Goal: Communication & Community: Participate in discussion

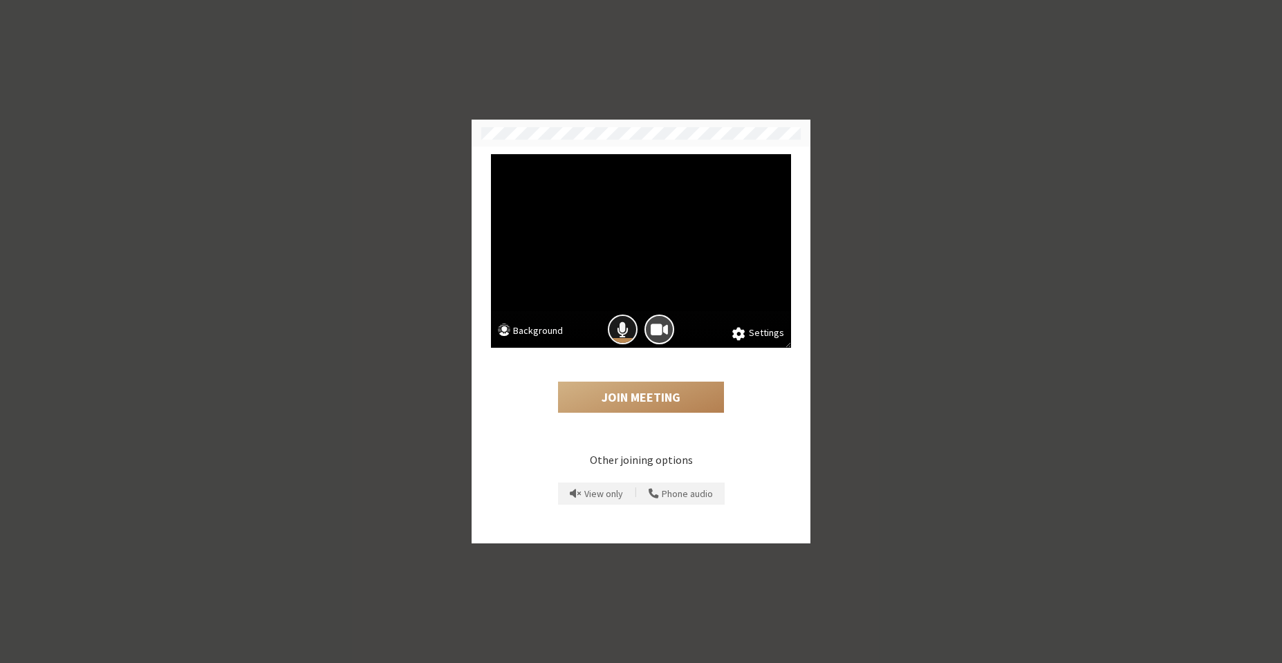
click at [631, 324] on button "Mic is on" at bounding box center [623, 330] width 30 height 30
click at [654, 324] on span "Camera is on" at bounding box center [659, 329] width 17 height 19
click at [618, 391] on button "Join Meeting" at bounding box center [641, 398] width 166 height 32
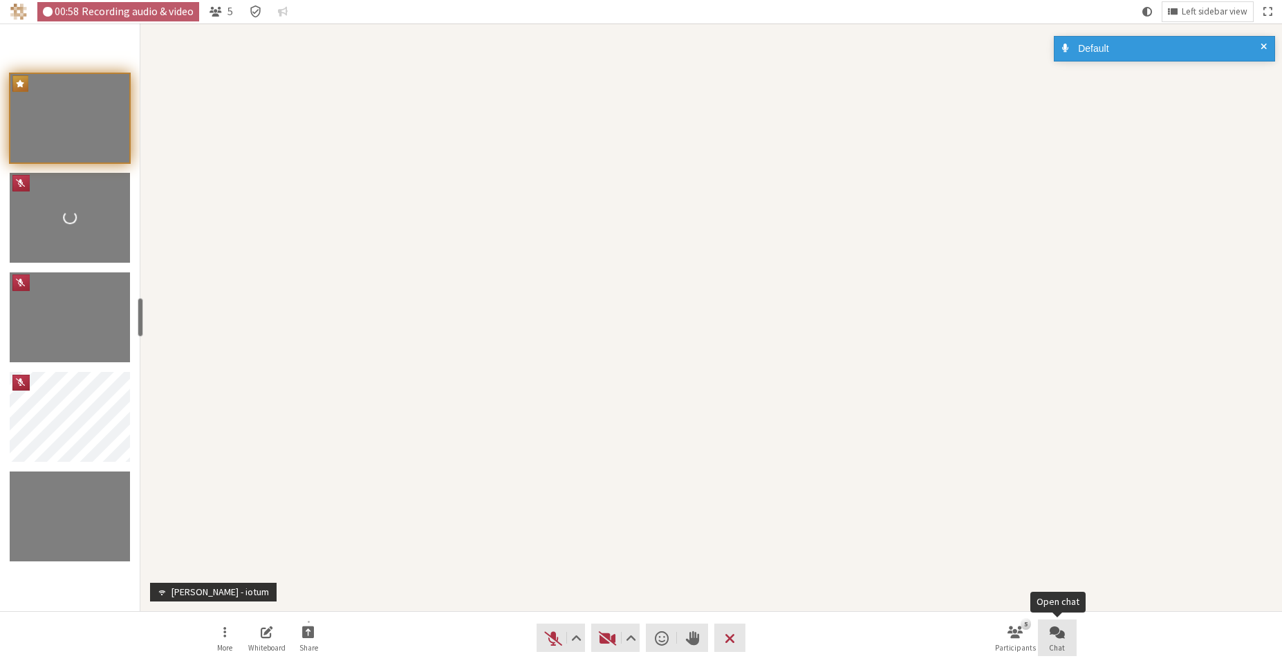
click at [1059, 636] on span "Open chat" at bounding box center [1057, 632] width 15 height 16
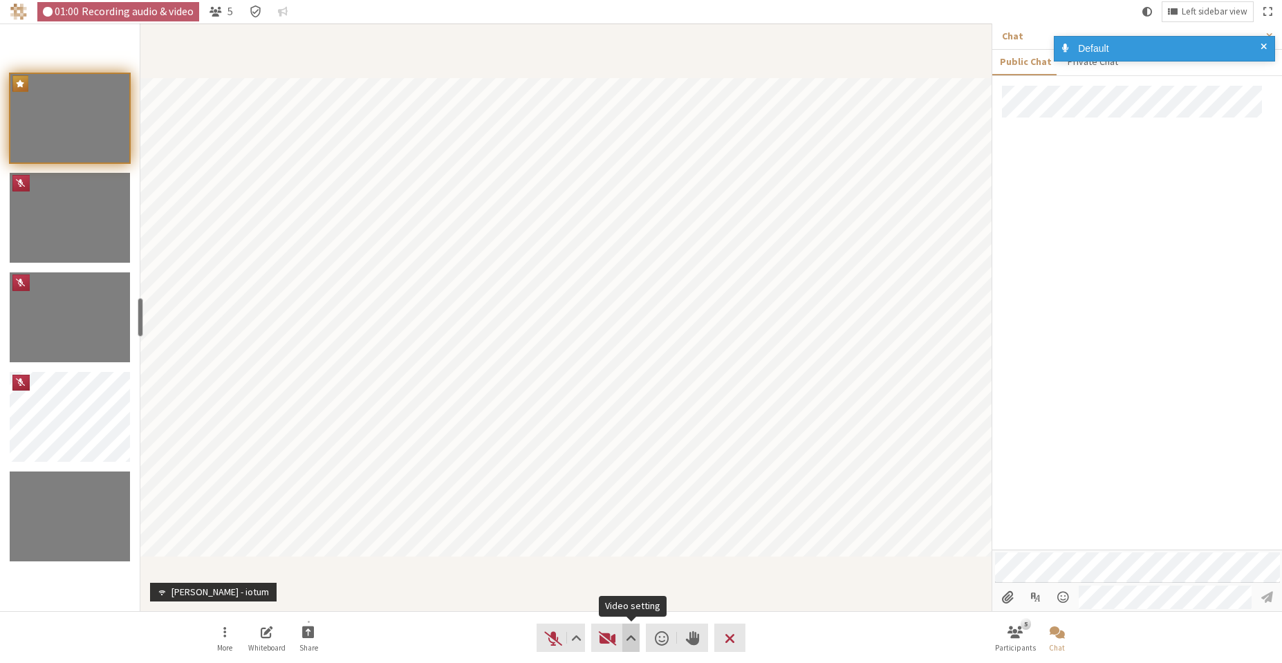
click at [635, 640] on span "Video setting" at bounding box center [631, 638] width 10 height 19
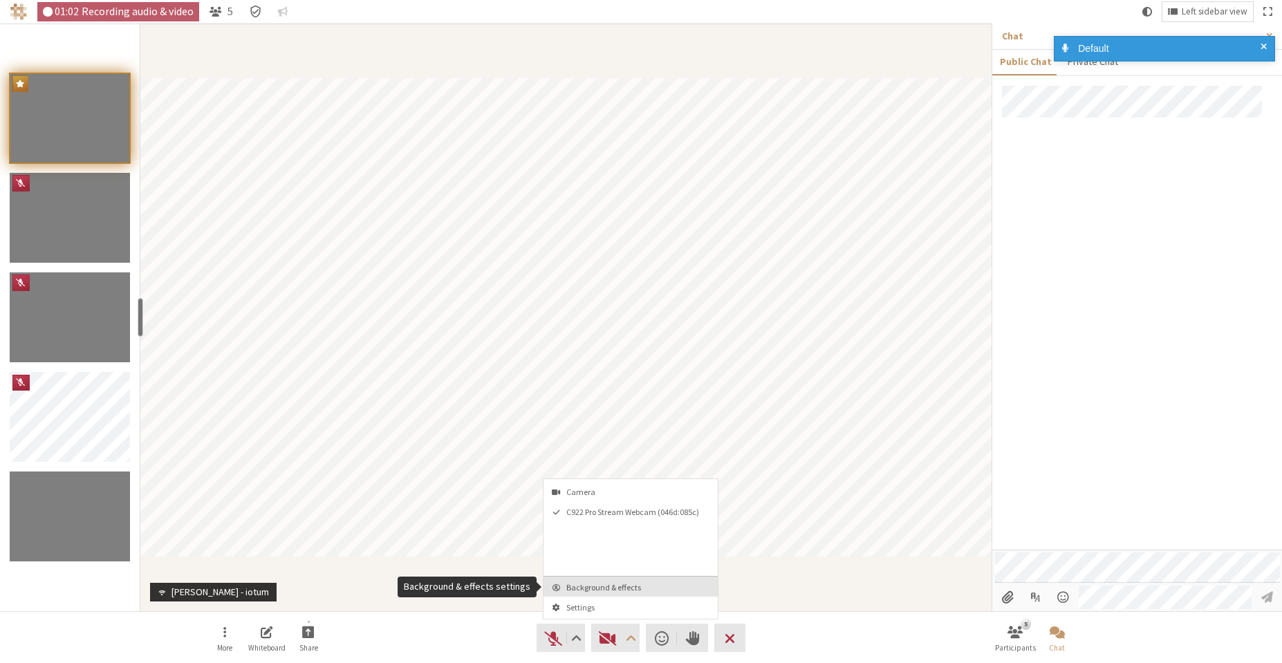
click at [627, 591] on span "Background & effects" at bounding box center [638, 587] width 145 height 9
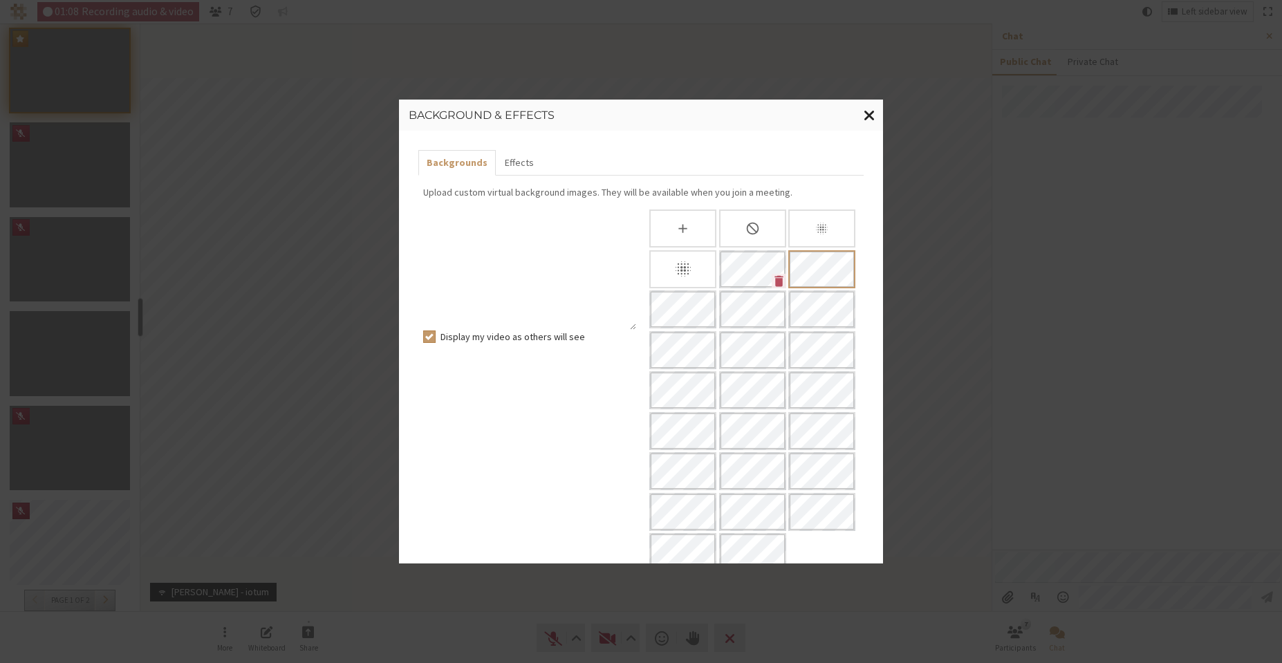
click at [869, 114] on span "Close modal" at bounding box center [870, 115] width 12 height 17
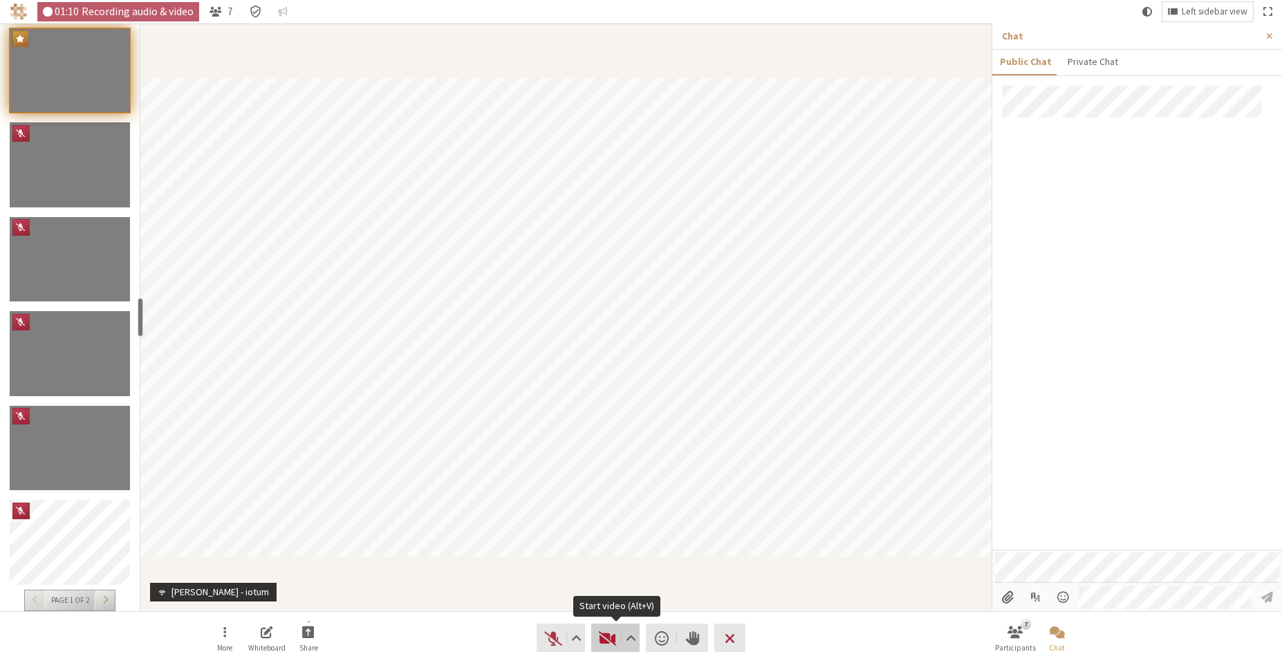
click at [603, 634] on span "Start video (Alt+V)" at bounding box center [607, 638] width 19 height 19
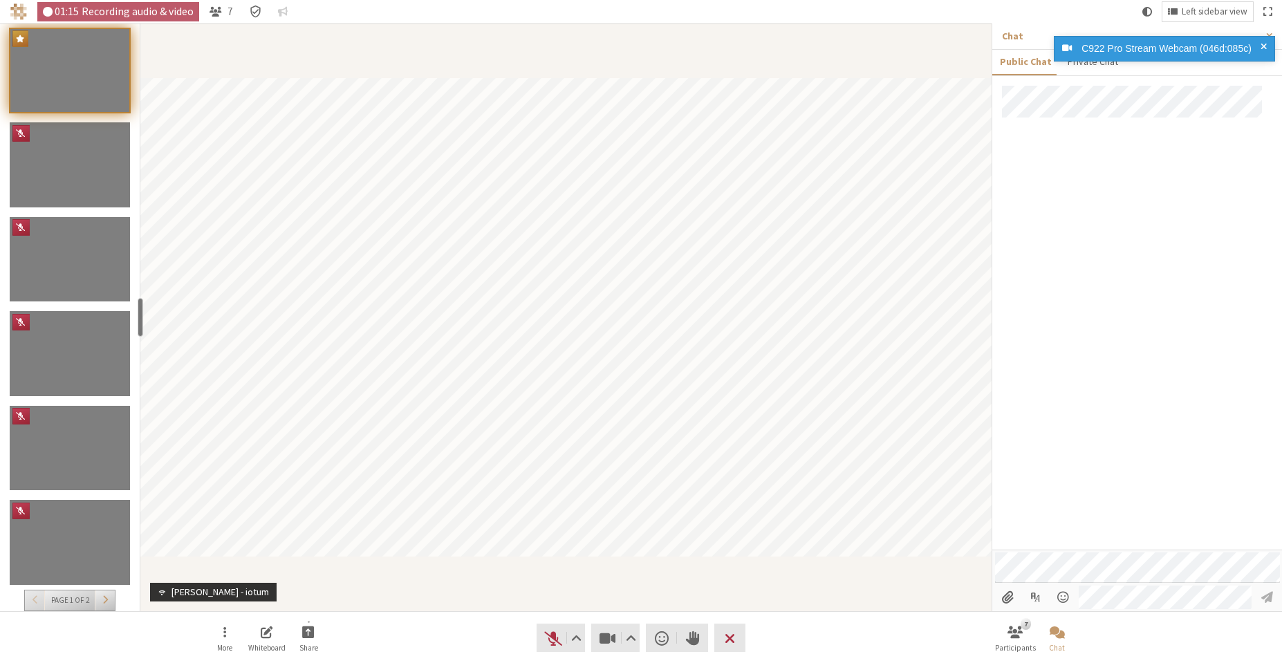
click at [1094, 384] on div at bounding box center [1137, 318] width 290 height 464
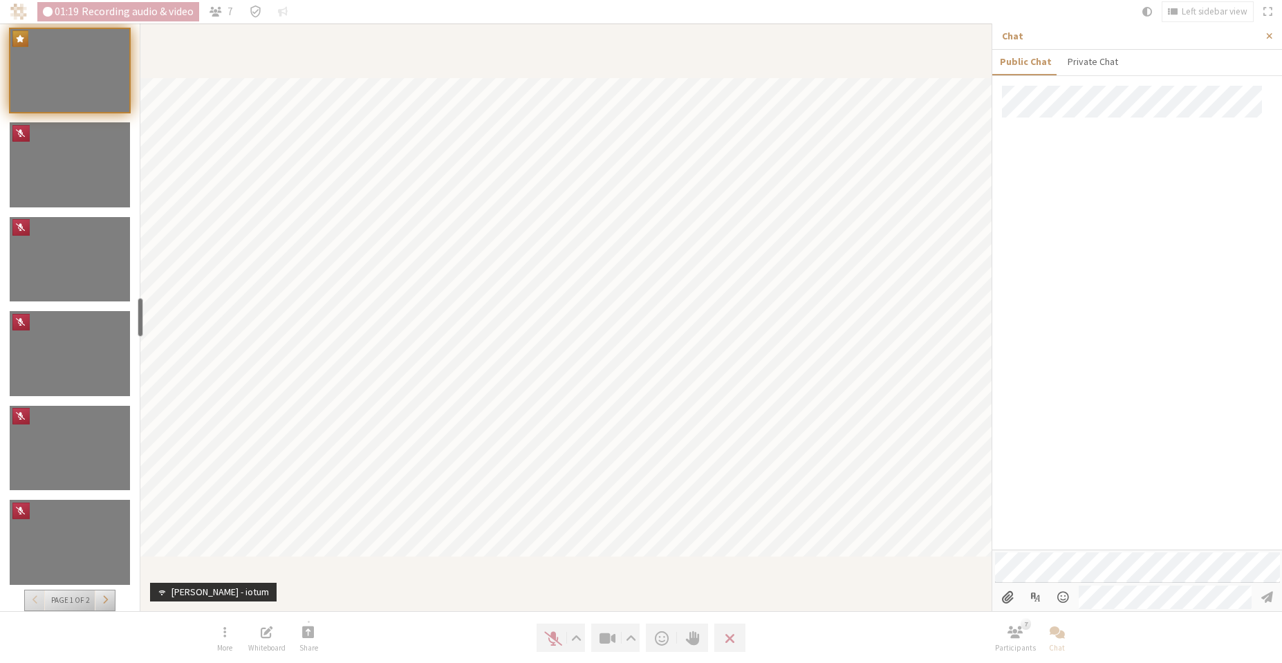
click at [1060, 385] on div at bounding box center [1137, 318] width 290 height 464
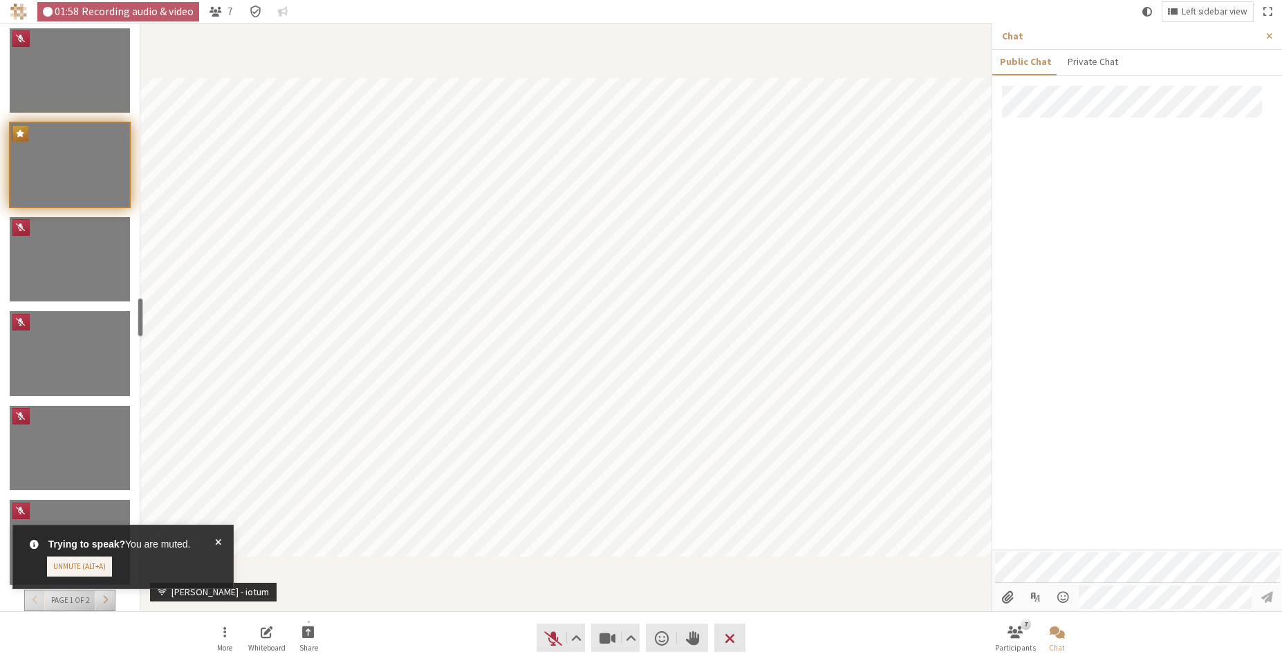
click at [219, 545] on span at bounding box center [218, 556] width 6 height 39
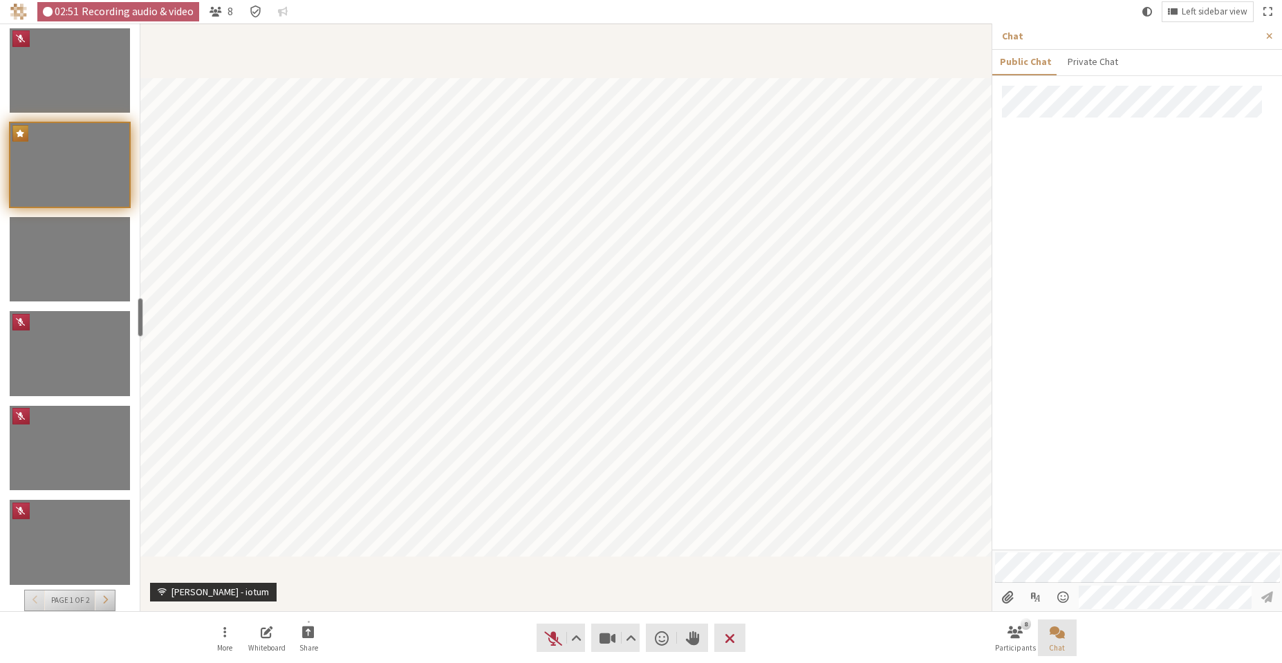
click at [1060, 629] on span "Close chat" at bounding box center [1057, 632] width 15 height 16
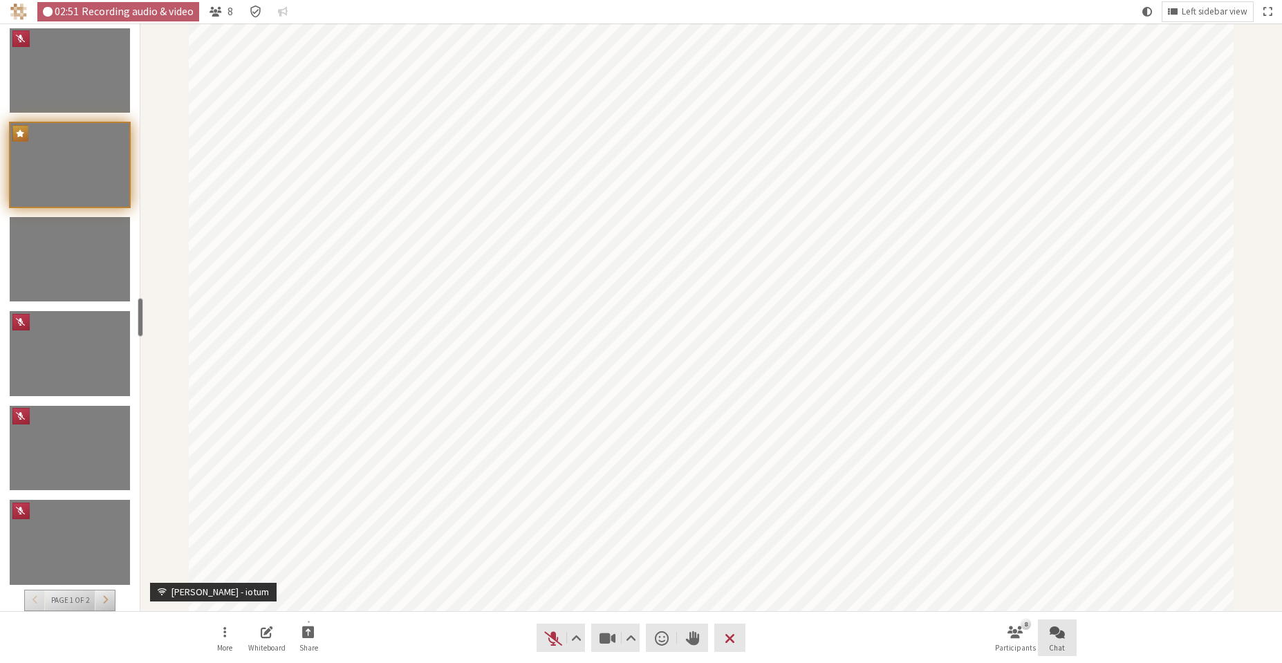
click at [1060, 629] on span "Open chat" at bounding box center [1057, 632] width 15 height 16
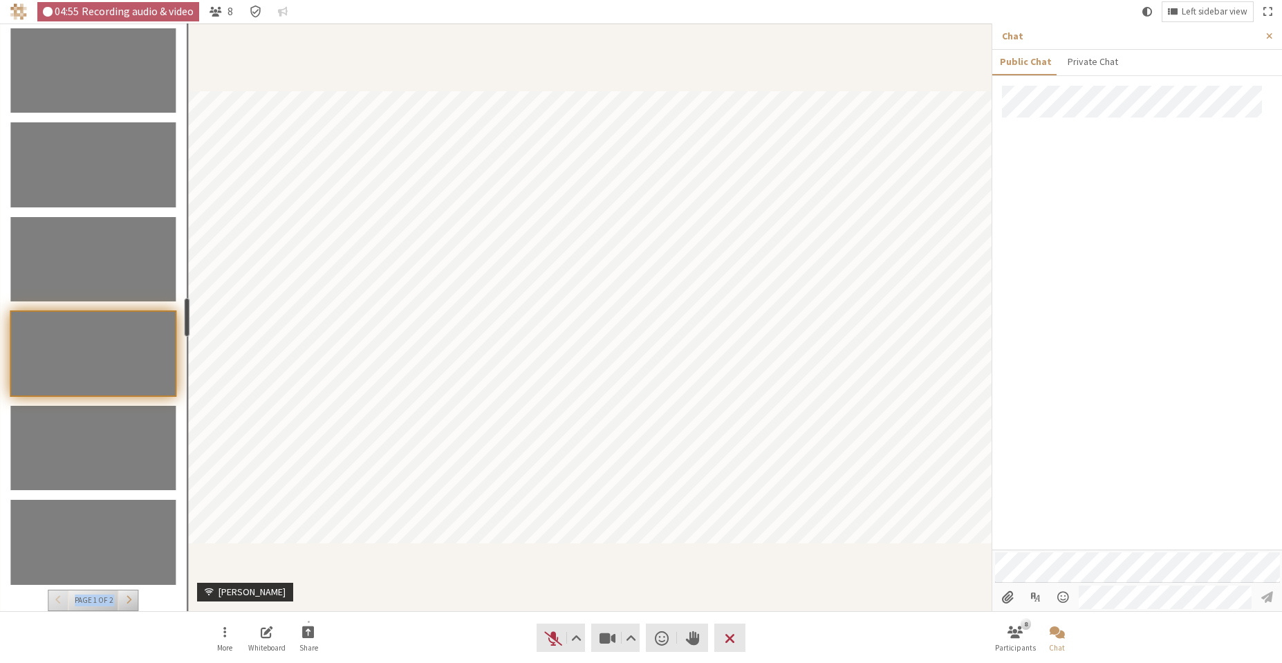
drag, startPoint x: 142, startPoint y: 320, endPoint x: 185, endPoint y: 324, distance: 43.1
click at [185, 324] on div "resize" at bounding box center [188, 317] width 6 height 39
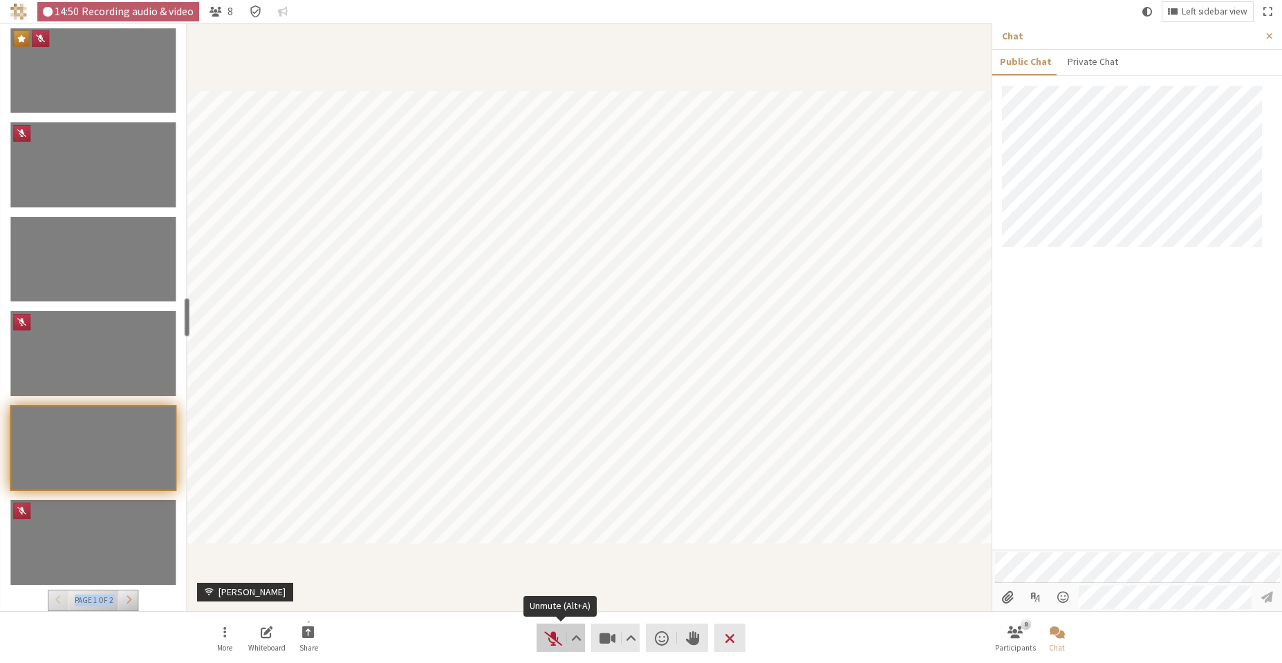
click at [542, 634] on button "Audio" at bounding box center [561, 638] width 48 height 28
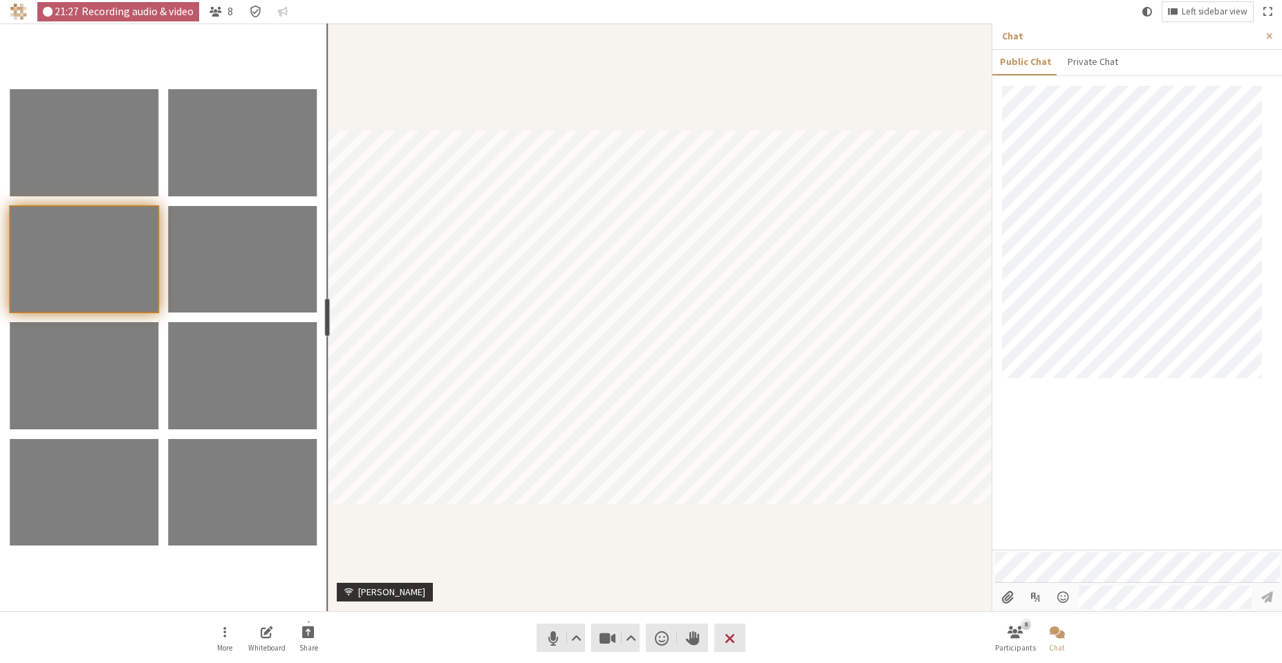
drag, startPoint x: 190, startPoint y: 319, endPoint x: 326, endPoint y: 311, distance: 136.5
click at [326, 311] on div "resize" at bounding box center [327, 317] width 6 height 39
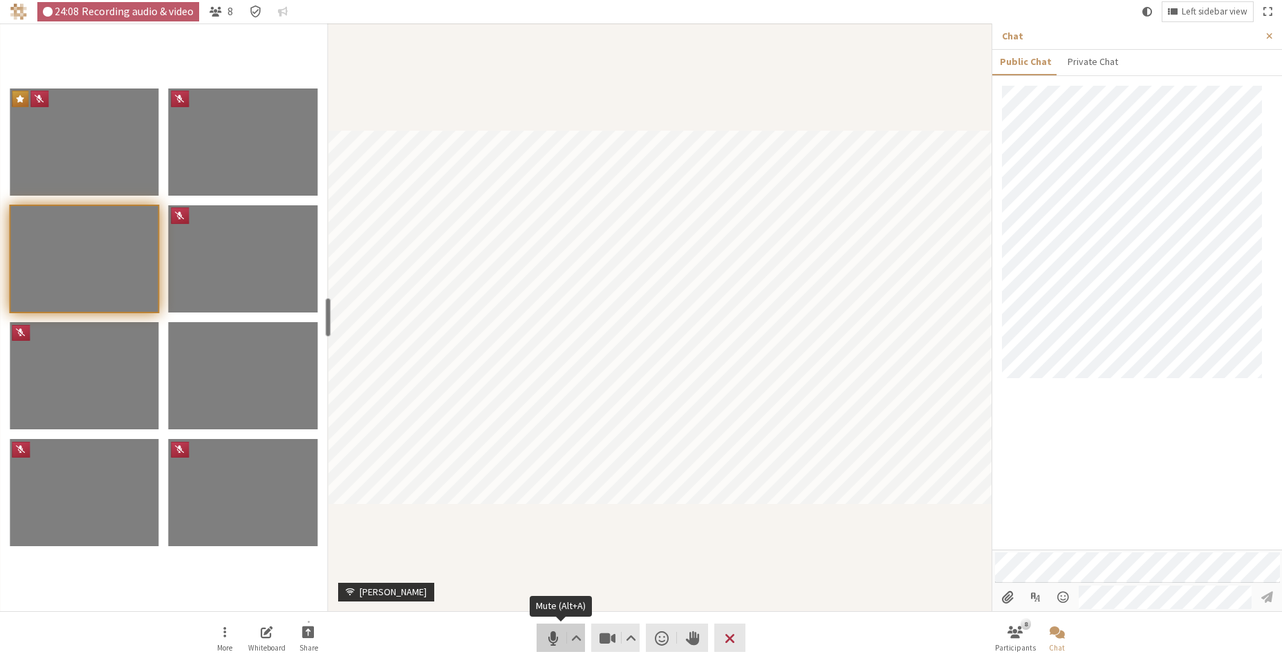
click at [553, 640] on span "Mute (Alt+A)" at bounding box center [553, 638] width 19 height 19
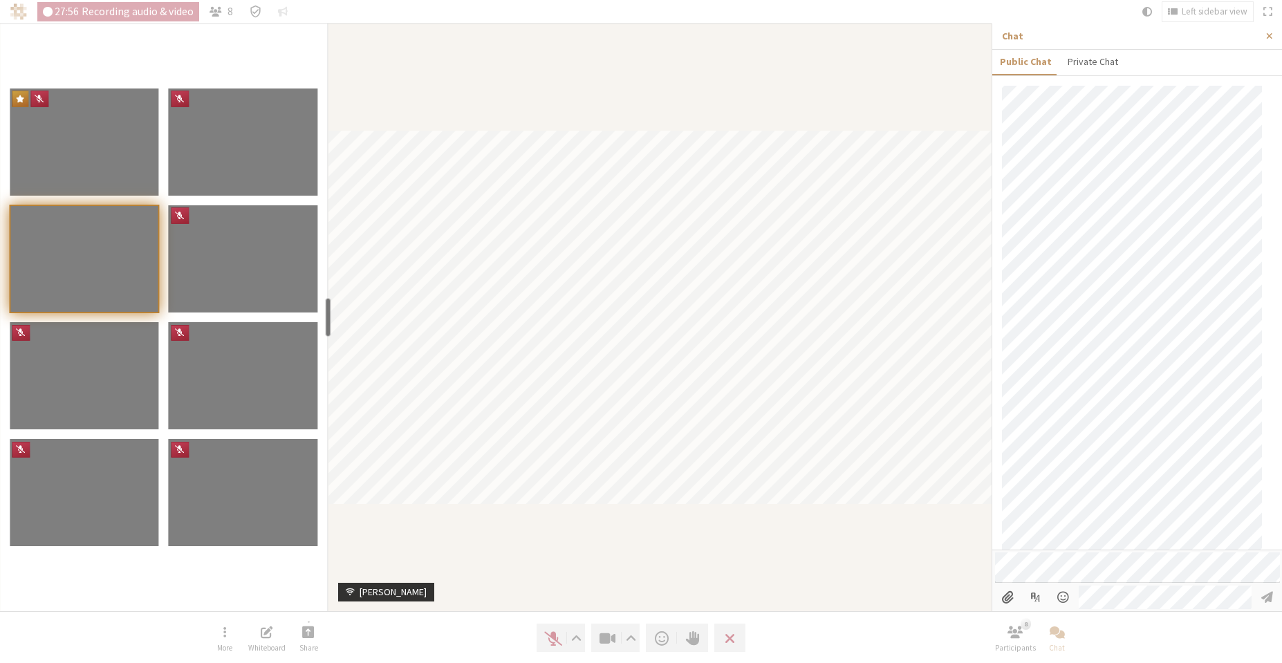
scroll to position [233, 0]
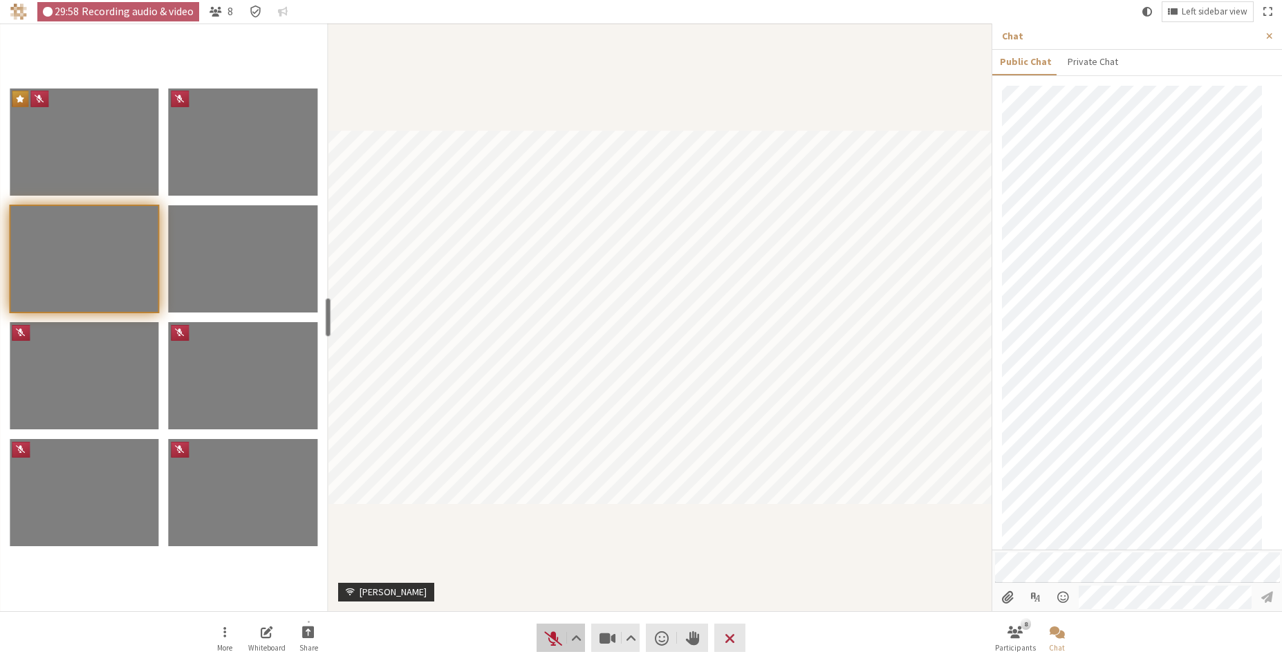
click at [548, 640] on span "Unmute (Alt+A)" at bounding box center [553, 638] width 19 height 19
click at [554, 636] on span "Mute (Alt+A)" at bounding box center [553, 638] width 19 height 19
